Goal: Information Seeking & Learning: Learn about a topic

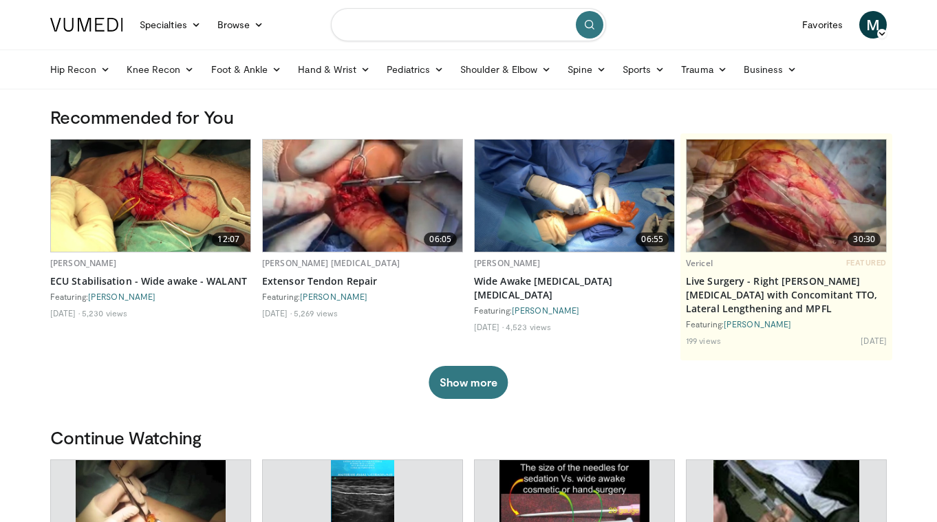
click at [475, 25] on input "Search topics, interventions" at bounding box center [468, 24] width 275 height 33
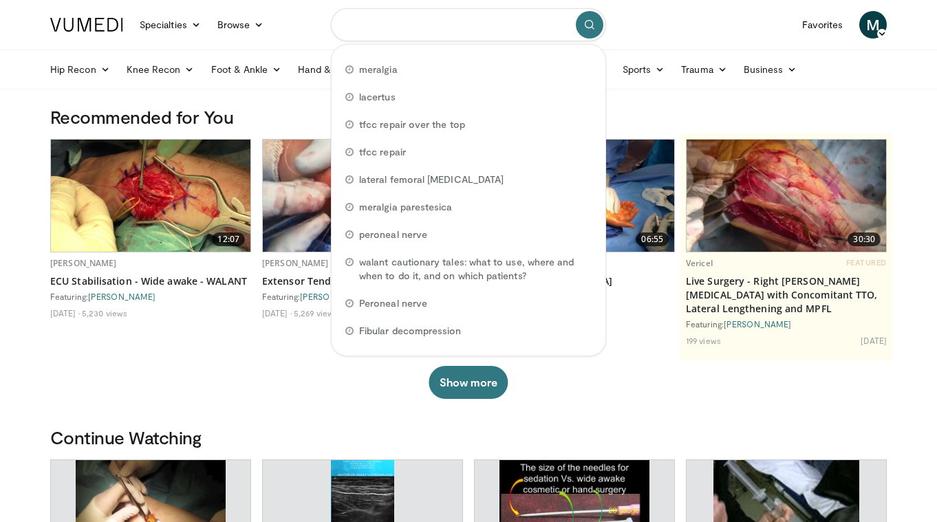
type input "*"
type input "**********"
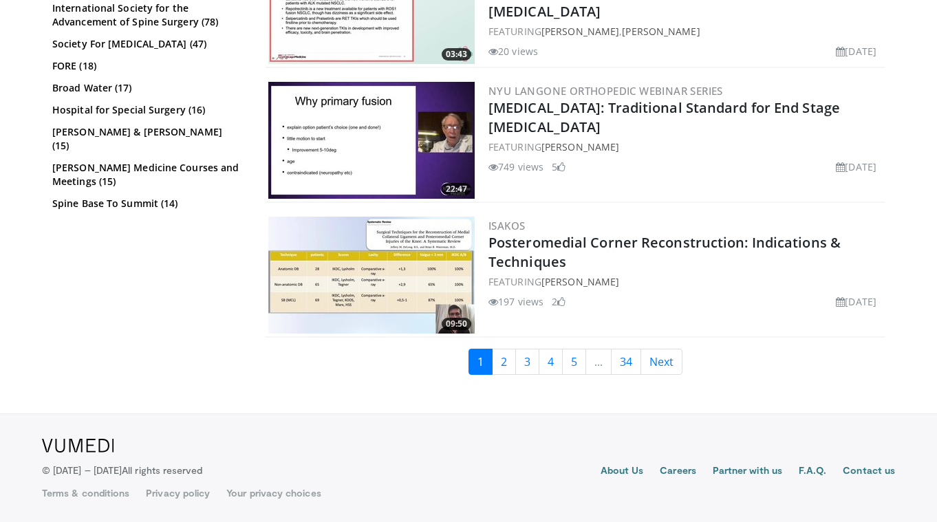
scroll to position [3445, 0]
click at [504, 363] on link "2" at bounding box center [504, 362] width 24 height 26
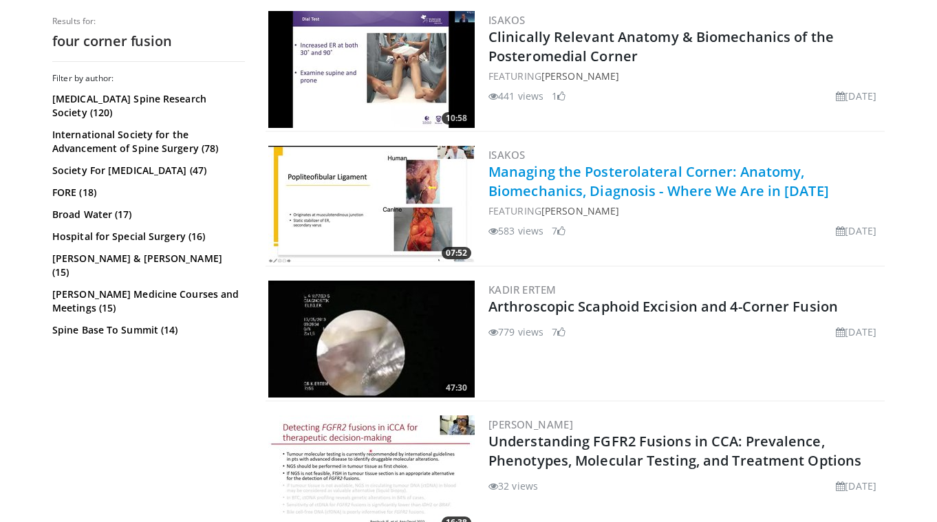
scroll to position [2582, 0]
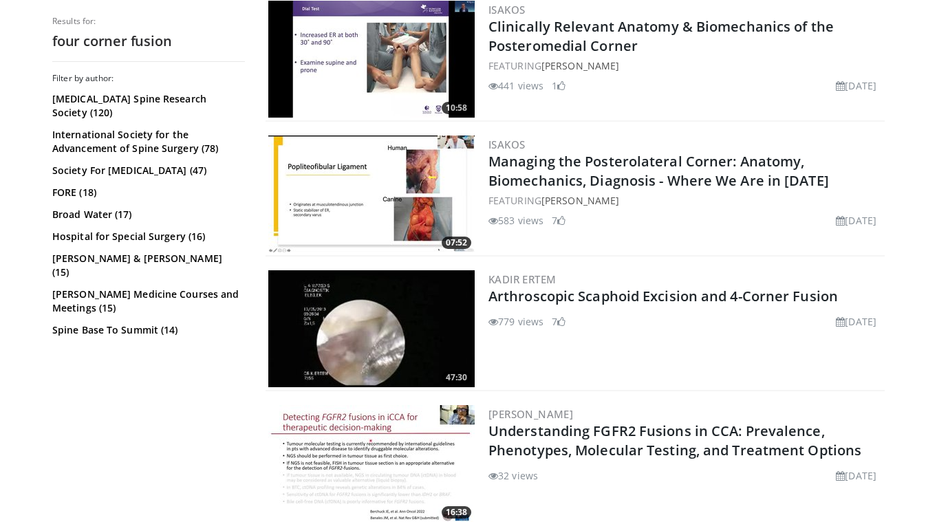
click at [400, 315] on img at bounding box center [371, 328] width 206 height 117
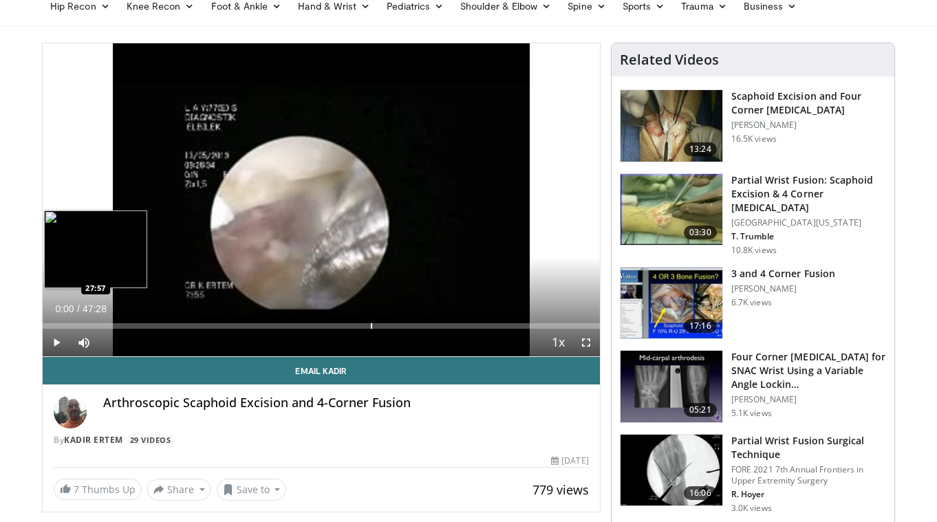
scroll to position [63, 0]
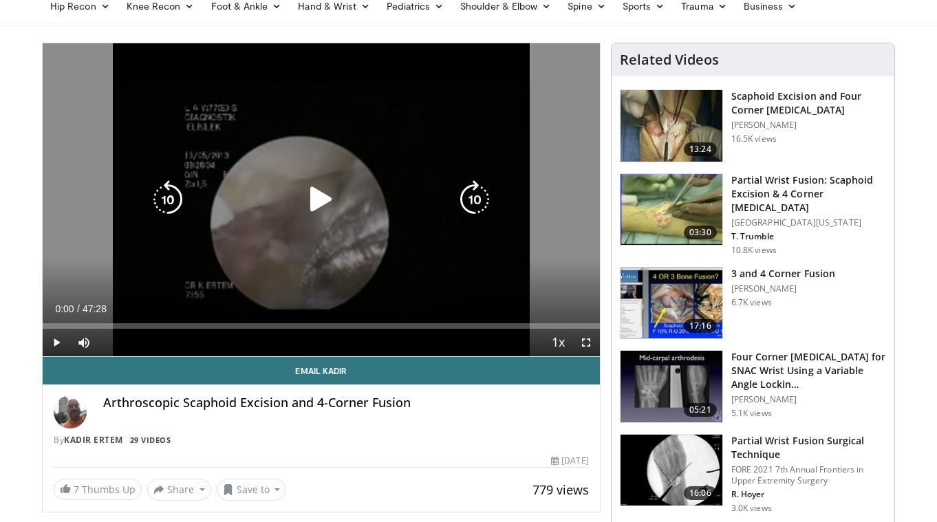
click at [323, 203] on icon "Video Player" at bounding box center [321, 199] width 39 height 39
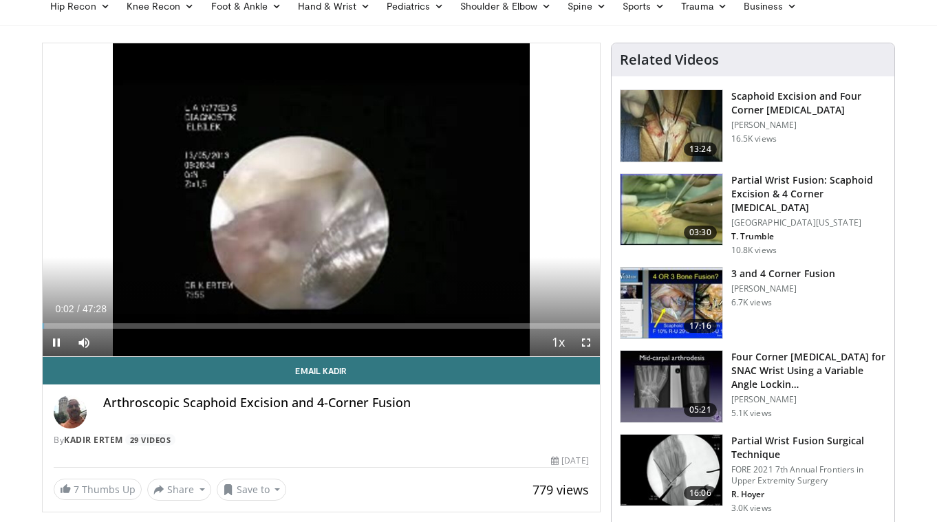
click at [589, 343] on span "Video Player" at bounding box center [586, 343] width 28 height 28
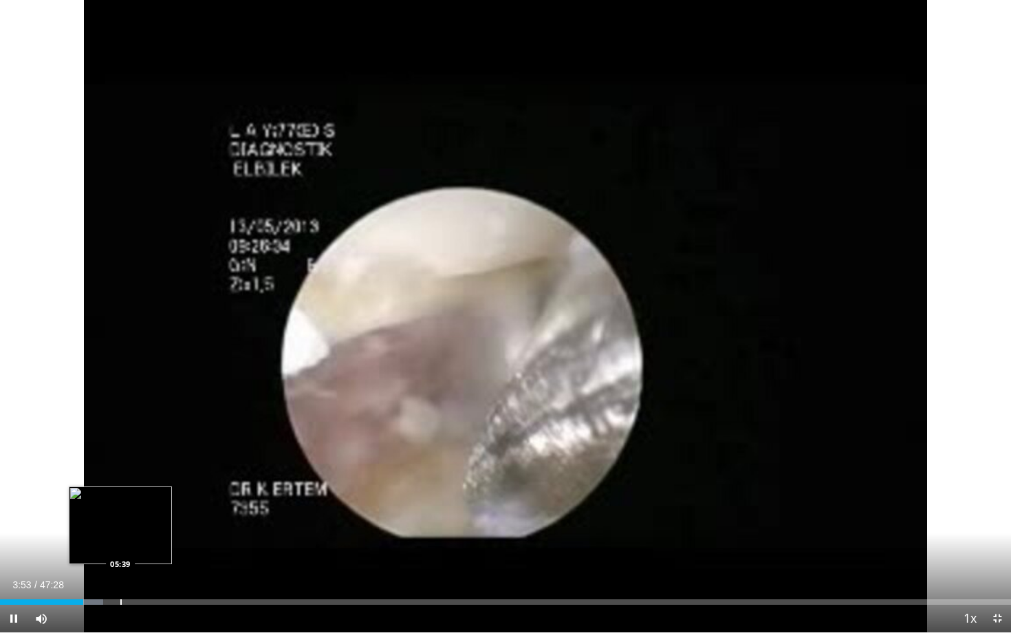
click at [120, 522] on div "Progress Bar" at bounding box center [120, 602] width 1 height 6
click at [936, 522] on span "Video Player" at bounding box center [998, 619] width 28 height 28
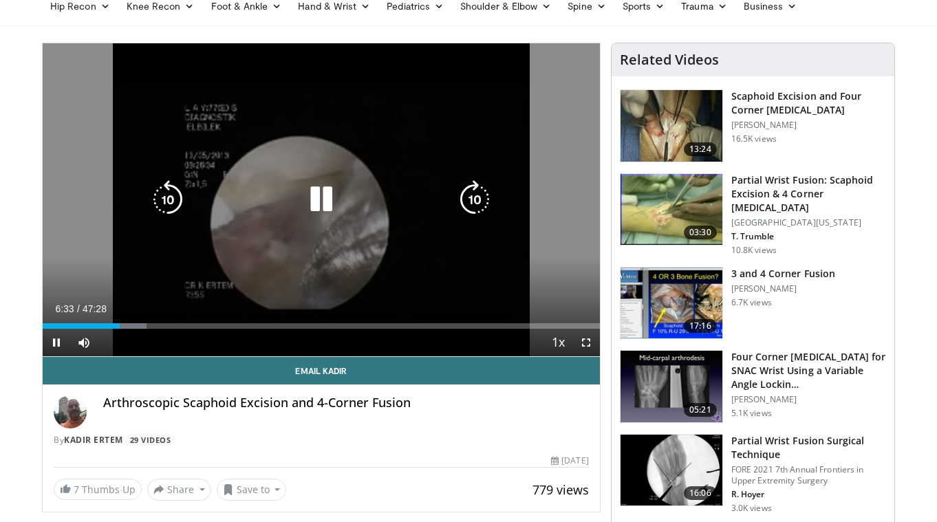
click at [399, 152] on div "10 seconds Tap to unmute" at bounding box center [321, 199] width 557 height 313
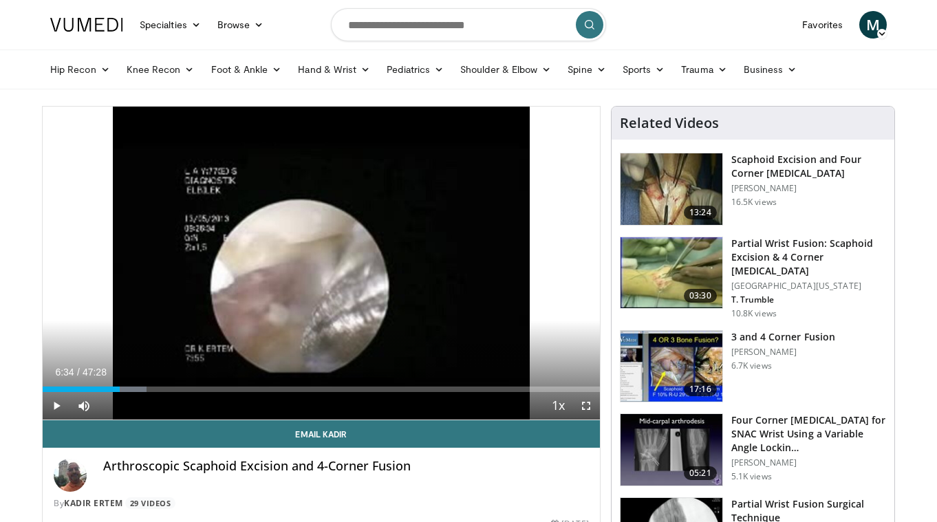
scroll to position [-1, 0]
